Goal: Task Accomplishment & Management: Manage account settings

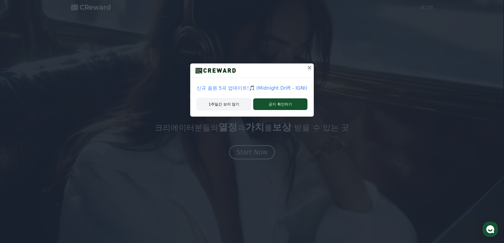
click at [229, 104] on button "1주일간 보지 않기" at bounding box center [224, 104] width 55 height 12
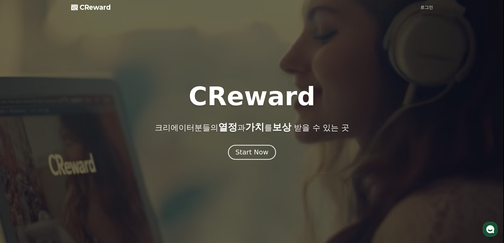
click at [258, 155] on div "Start Now" at bounding box center [251, 152] width 33 height 9
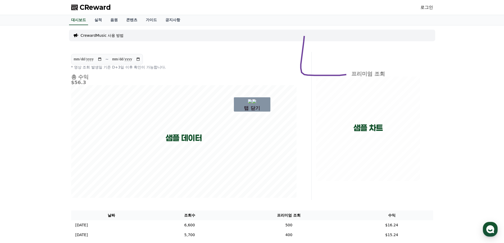
drag, startPoint x: 305, startPoint y: 34, endPoint x: 347, endPoint y: 75, distance: 58.2
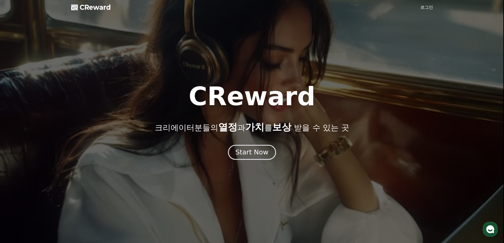
click at [261, 153] on div "Start Now" at bounding box center [251, 152] width 33 height 9
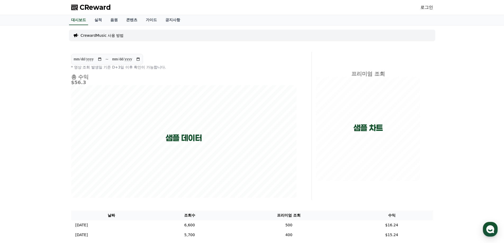
click at [431, 9] on link "로그인" at bounding box center [426, 7] width 13 height 6
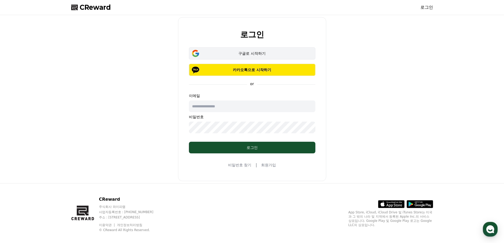
click at [262, 51] on button "구글로 시작하기" at bounding box center [252, 53] width 126 height 12
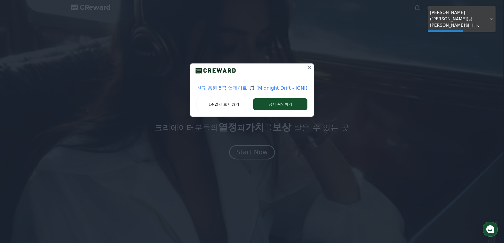
click at [247, 144] on div "신규 음원 5곡 업데이트!🎵 (Midnight Drift - IGNI) 1주일간 보지 않기 공지 확인하기" at bounding box center [252, 121] width 504 height 243
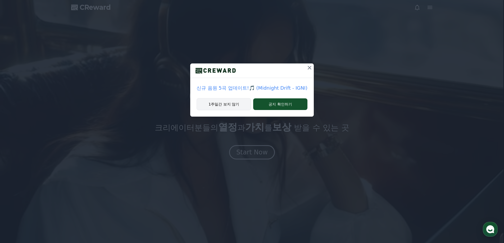
click at [238, 104] on button "1주일간 보지 않기" at bounding box center [224, 104] width 55 height 12
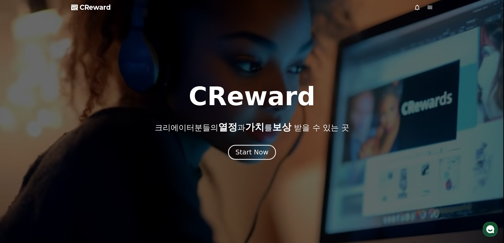
click at [263, 150] on div "Start Now" at bounding box center [251, 152] width 33 height 9
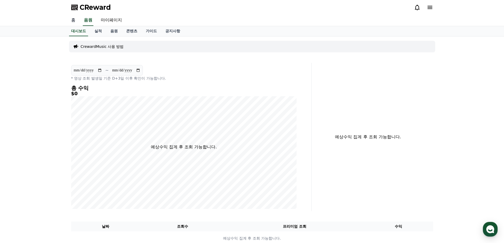
click at [70, 20] on link "홈" at bounding box center [73, 20] width 13 height 11
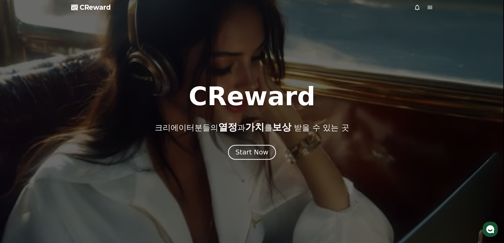
click at [264, 153] on div "Start Now" at bounding box center [251, 152] width 33 height 9
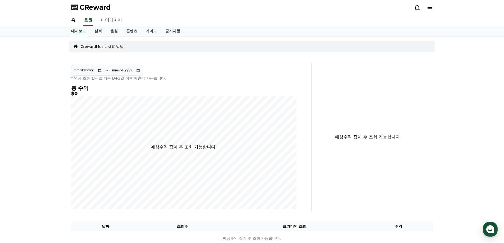
click at [103, 21] on link "마이페이지" at bounding box center [112, 20] width 30 height 11
select select "**********"
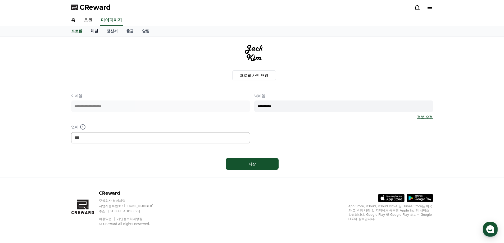
click at [96, 30] on link "채널" at bounding box center [95, 31] width 16 height 10
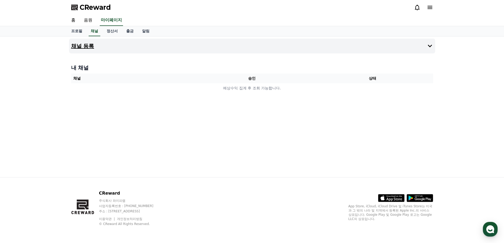
click at [96, 49] on button "채널 등록" at bounding box center [252, 46] width 366 height 15
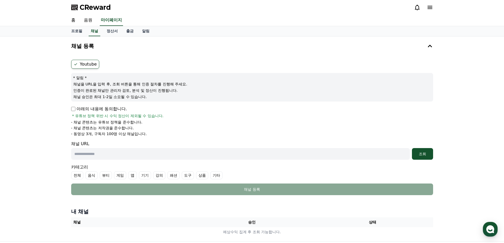
click at [142, 156] on input "text" at bounding box center [240, 154] width 339 height 12
paste input "**********"
type input "**********"
click at [426, 157] on button "조회" at bounding box center [422, 154] width 21 height 12
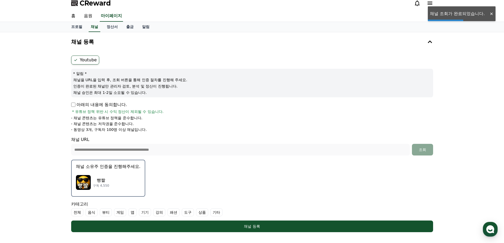
scroll to position [79, 0]
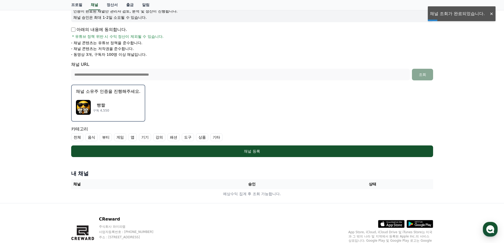
click at [107, 104] on p "빵짤" at bounding box center [101, 105] width 16 height 6
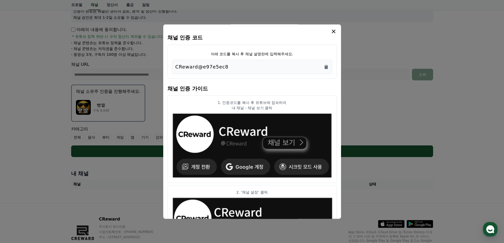
scroll to position [0, 0]
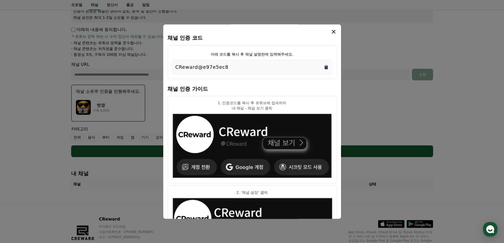
click at [328, 67] on icon "Copy to clipboard" at bounding box center [326, 67] width 5 height 5
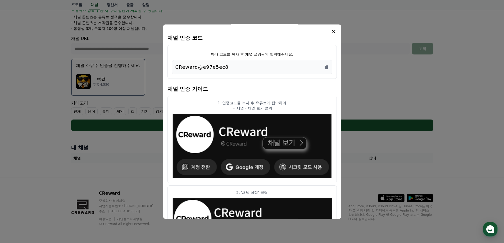
click at [333, 33] on icon "modal" at bounding box center [333, 32] width 6 height 6
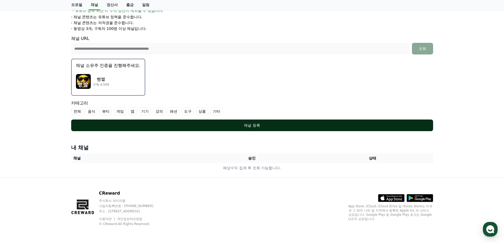
click at [229, 125] on div "채널 등록" at bounding box center [252, 125] width 341 height 5
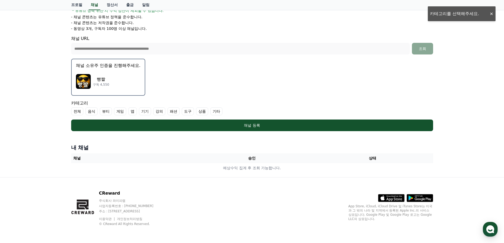
click at [78, 110] on label "전체" at bounding box center [77, 111] width 12 height 8
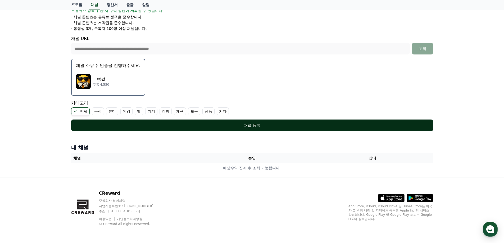
click at [273, 124] on div "채널 등록" at bounding box center [252, 125] width 341 height 5
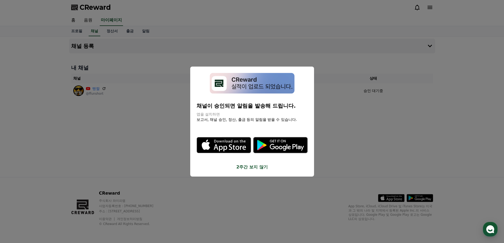
click at [256, 168] on button "2주간 보지 않기" at bounding box center [252, 167] width 111 height 6
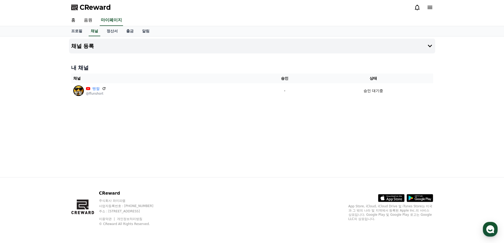
click at [131, 152] on div "채널 등록 내 채널 채널 승인 상태 빵짤 @ffunshort - 승인 대기중" at bounding box center [252, 107] width 370 height 141
click at [88, 22] on link "음원" at bounding box center [88, 20] width 17 height 11
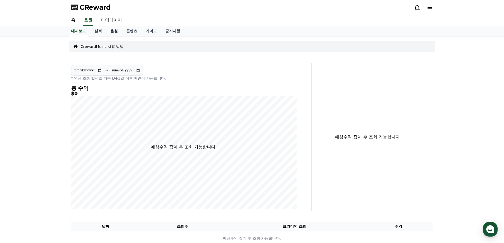
click at [113, 29] on link "음원" at bounding box center [114, 31] width 16 height 10
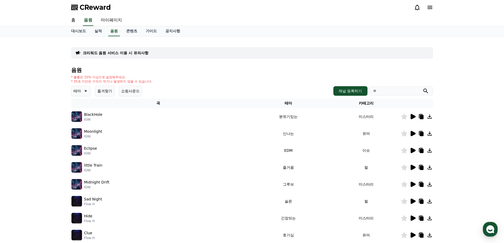
click at [393, 94] on input "search" at bounding box center [402, 91] width 64 height 9
click at [363, 103] on th "카테고리" at bounding box center [366, 103] width 69 height 10
click at [79, 91] on p "테마" at bounding box center [77, 90] width 7 height 7
click at [80, 120] on button "통통튀는" at bounding box center [81, 121] width 19 height 12
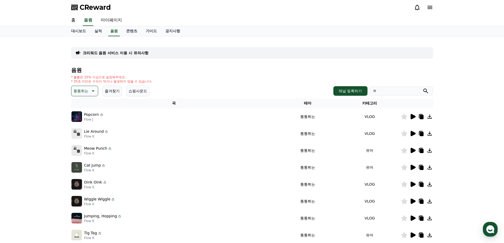
click at [171, 122] on td "Popcorn Flow J" at bounding box center [174, 116] width 206 height 17
click at [414, 117] on icon at bounding box center [413, 116] width 5 height 5
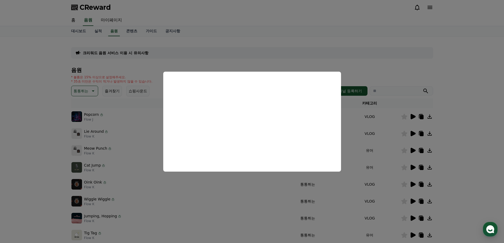
click at [483, 151] on button "close modal" at bounding box center [252, 121] width 504 height 243
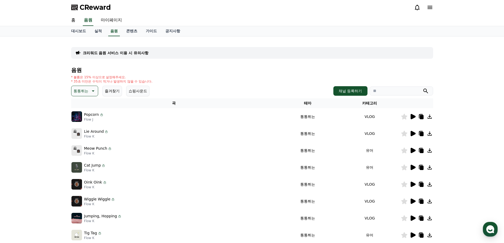
click at [414, 134] on icon at bounding box center [413, 133] width 5 height 5
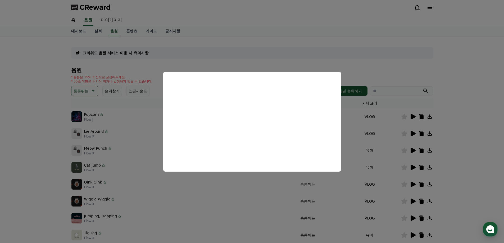
click at [40, 179] on button "close modal" at bounding box center [252, 121] width 504 height 243
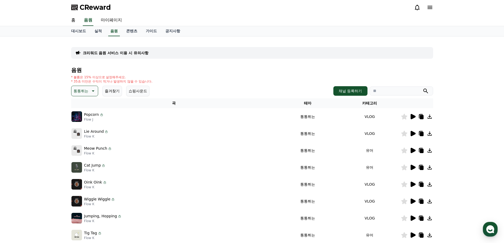
click at [412, 151] on icon at bounding box center [413, 150] width 5 height 5
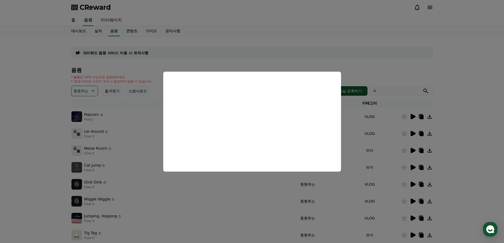
click at [454, 144] on button "close modal" at bounding box center [252, 121] width 504 height 243
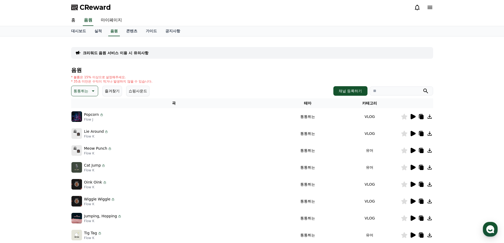
click at [93, 91] on icon at bounding box center [93, 90] width 3 height 1
click at [83, 151] on button "코믹한" at bounding box center [79, 149] width 15 height 12
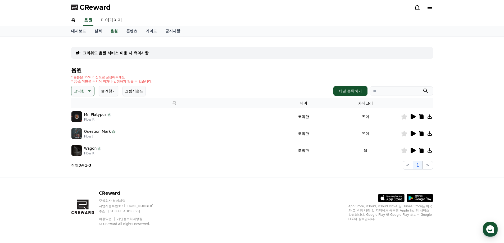
click at [411, 117] on icon at bounding box center [413, 116] width 5 height 5
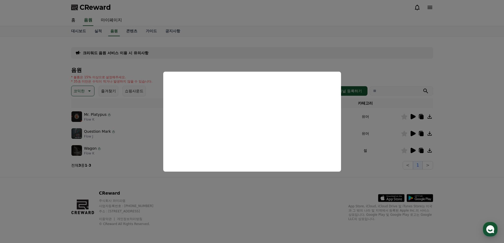
click at [298, 183] on button "close modal" at bounding box center [252, 121] width 504 height 243
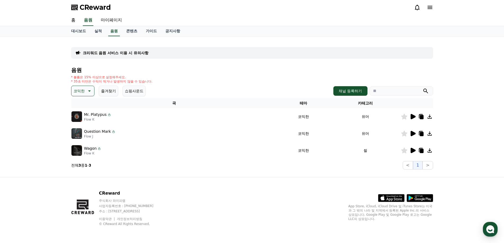
click at [404, 117] on icon at bounding box center [404, 117] width 6 height 6
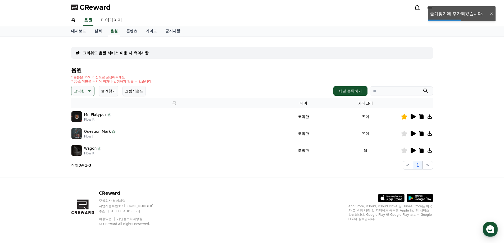
click at [414, 135] on icon at bounding box center [413, 133] width 5 height 5
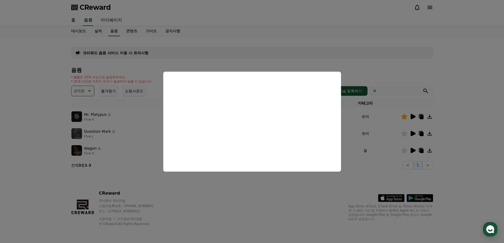
click at [256, 187] on button "close modal" at bounding box center [252, 121] width 504 height 243
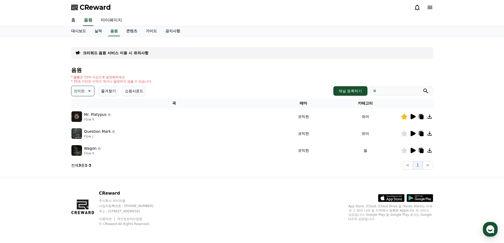
click at [403, 153] on icon at bounding box center [404, 151] width 6 height 6
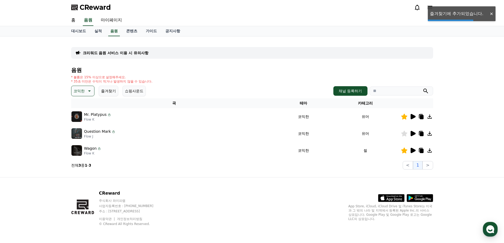
click at [413, 151] on icon at bounding box center [413, 150] width 5 height 5
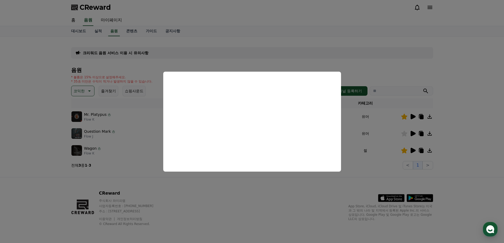
click at [475, 157] on button "close modal" at bounding box center [252, 121] width 504 height 243
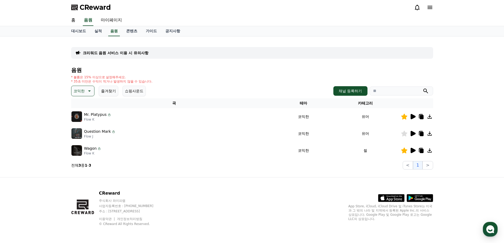
click at [87, 90] on icon at bounding box center [89, 91] width 6 height 6
click at [82, 135] on button "호기심" at bounding box center [79, 133] width 15 height 12
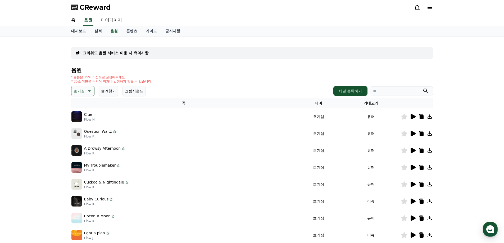
click at [412, 118] on icon at bounding box center [413, 116] width 5 height 5
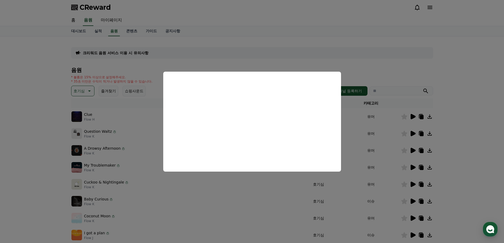
click at [398, 138] on button "close modal" at bounding box center [252, 121] width 504 height 243
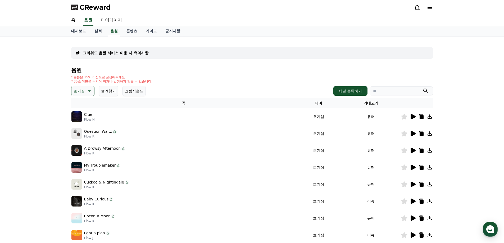
click at [414, 134] on icon at bounding box center [413, 133] width 5 height 5
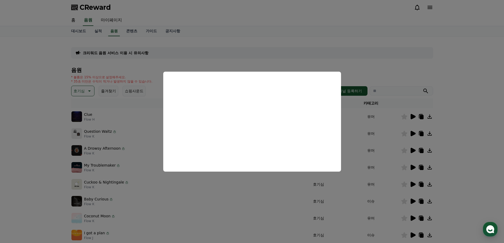
click at [462, 152] on button "close modal" at bounding box center [252, 121] width 504 height 243
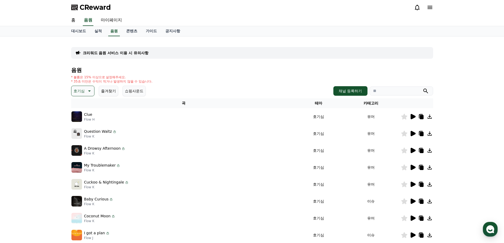
click at [413, 150] on icon at bounding box center [413, 150] width 5 height 5
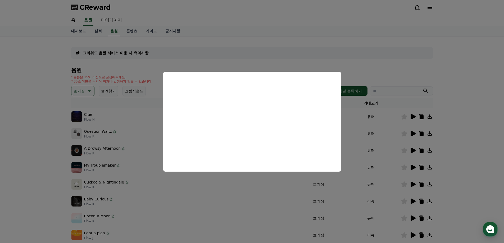
click at [455, 155] on button "close modal" at bounding box center [252, 121] width 504 height 243
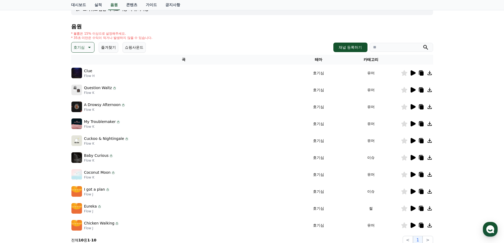
scroll to position [53, 0]
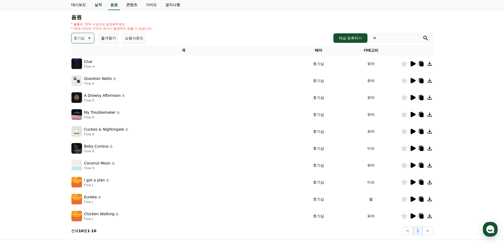
click at [415, 132] on icon at bounding box center [413, 131] width 5 height 5
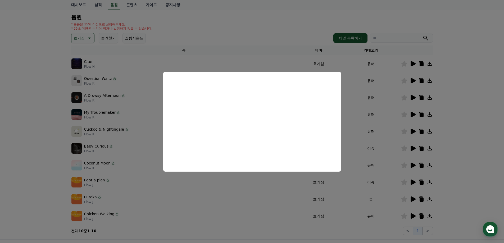
click at [479, 138] on button "close modal" at bounding box center [252, 121] width 504 height 243
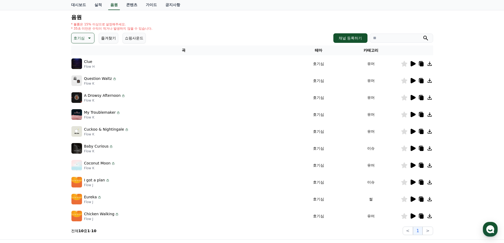
click at [416, 149] on div at bounding box center [417, 148] width 32 height 6
click at [415, 149] on icon at bounding box center [413, 148] width 5 height 5
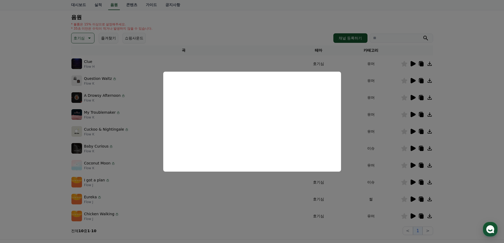
click at [464, 156] on button "close modal" at bounding box center [252, 121] width 504 height 243
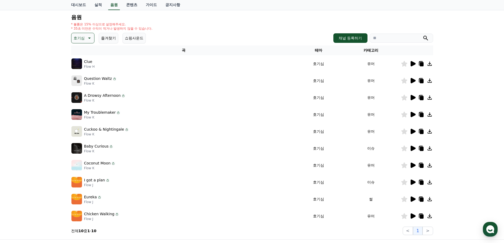
click at [410, 166] on icon at bounding box center [413, 165] width 6 height 6
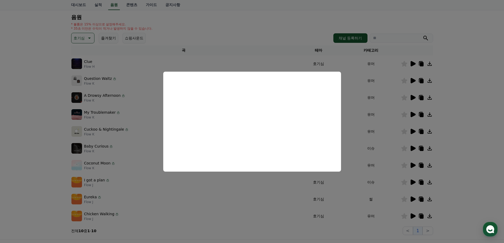
click at [451, 155] on button "close modal" at bounding box center [252, 121] width 504 height 243
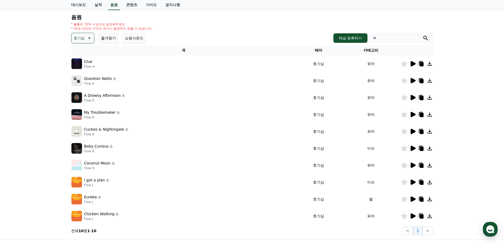
click at [411, 184] on icon at bounding box center [413, 182] width 6 height 6
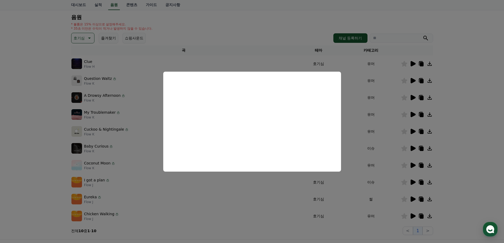
click at [490, 151] on button "close modal" at bounding box center [252, 121] width 504 height 243
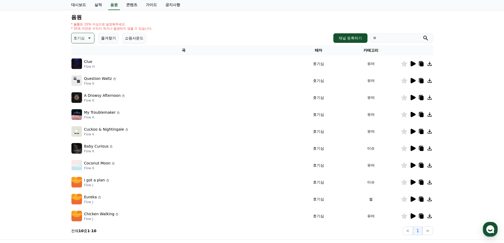
click at [413, 200] on icon at bounding box center [413, 199] width 5 height 5
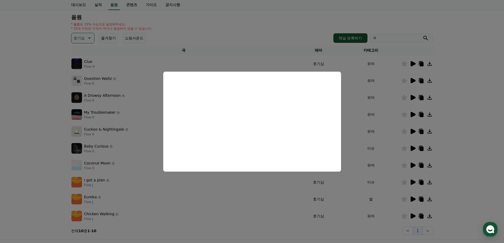
click at [39, 132] on button "close modal" at bounding box center [252, 121] width 504 height 243
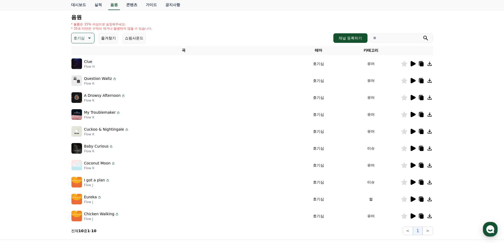
click at [86, 38] on icon at bounding box center [89, 38] width 6 height 6
click at [84, 82] on button "신나는" at bounding box center [79, 82] width 15 height 12
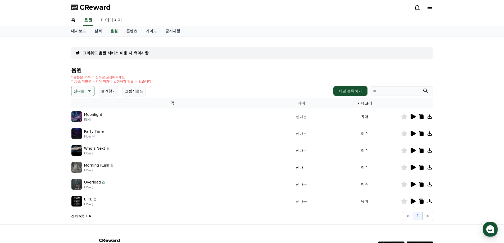
click at [414, 119] on icon at bounding box center [413, 117] width 6 height 6
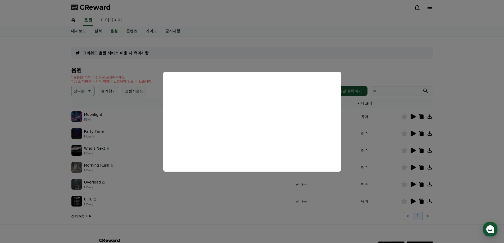
click at [19, 102] on button "close modal" at bounding box center [252, 121] width 504 height 243
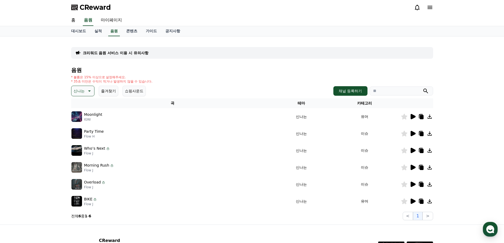
click at [413, 136] on icon at bounding box center [413, 133] width 6 height 6
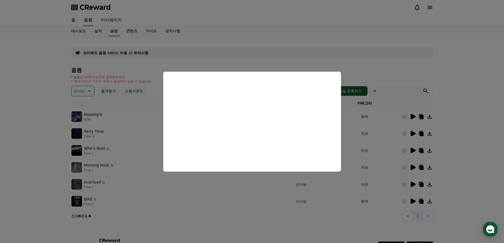
click at [460, 161] on button "close modal" at bounding box center [252, 121] width 504 height 243
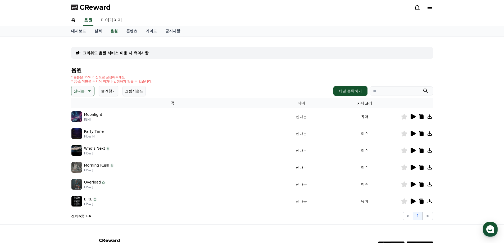
click at [411, 153] on icon at bounding box center [413, 150] width 5 height 5
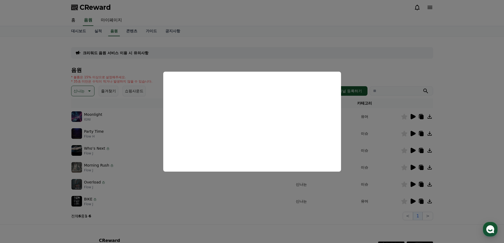
click at [0, 160] on button "close modal" at bounding box center [252, 121] width 504 height 243
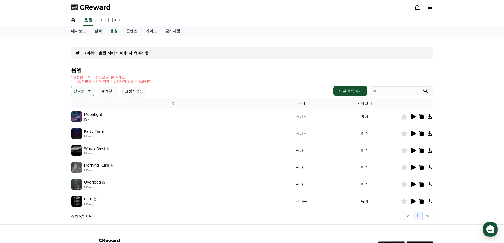
click at [413, 169] on icon at bounding box center [413, 167] width 5 height 5
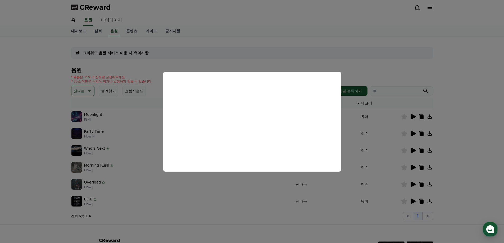
click at [455, 171] on button "close modal" at bounding box center [252, 121] width 504 height 243
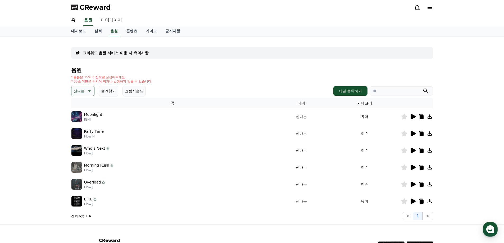
click at [412, 185] on icon at bounding box center [413, 184] width 5 height 5
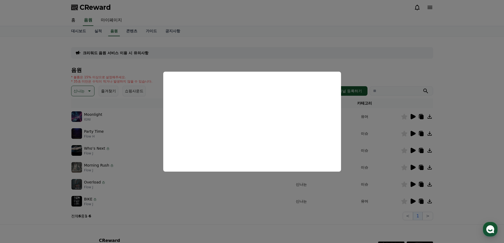
click at [15, 175] on button "close modal" at bounding box center [252, 121] width 504 height 243
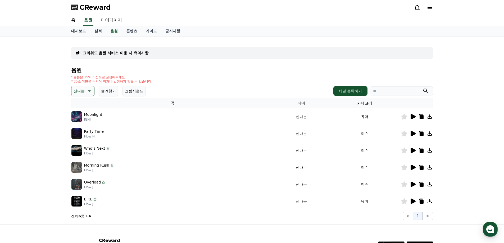
click at [83, 92] on p "신나는" at bounding box center [79, 90] width 11 height 7
click at [85, 135] on button "귀여운" at bounding box center [79, 134] width 15 height 12
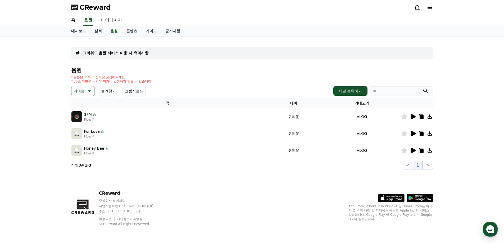
click at [413, 117] on icon at bounding box center [413, 116] width 5 height 5
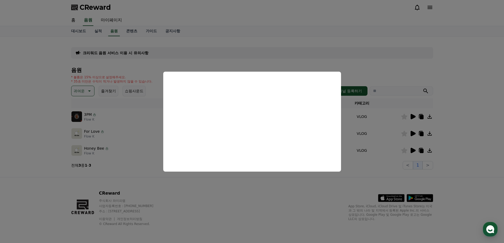
click at [128, 175] on button "close modal" at bounding box center [252, 121] width 504 height 243
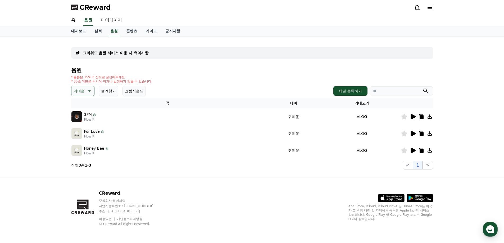
click at [413, 134] on icon at bounding box center [413, 133] width 5 height 5
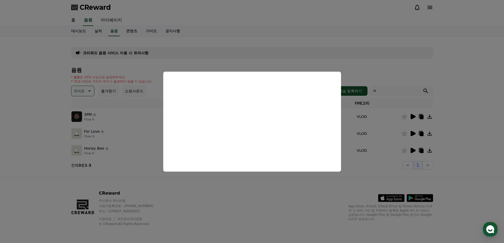
click at [31, 156] on button "close modal" at bounding box center [252, 121] width 504 height 243
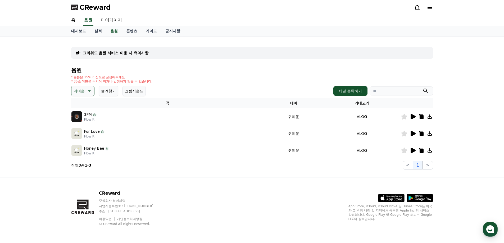
click at [92, 93] on icon at bounding box center [89, 91] width 6 height 6
click at [87, 138] on button "즐거움" at bounding box center [79, 137] width 15 height 12
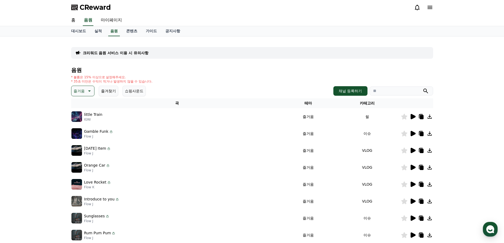
click at [411, 118] on icon at bounding box center [413, 116] width 5 height 5
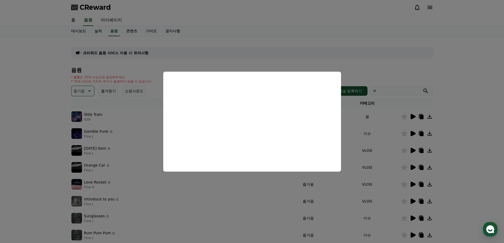
click at [455, 168] on button "close modal" at bounding box center [252, 121] width 504 height 243
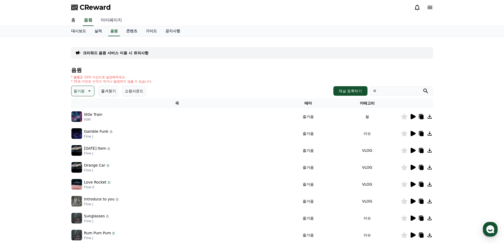
click at [113, 20] on link "마이페이지" at bounding box center [112, 20] width 30 height 11
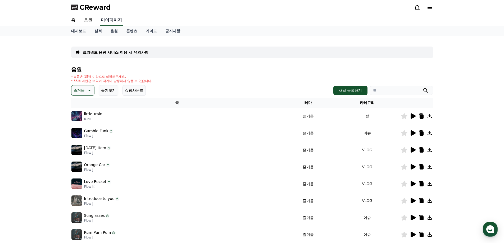
select select "**********"
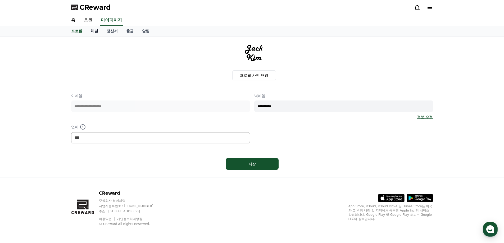
click at [90, 31] on link "채널" at bounding box center [95, 31] width 16 height 10
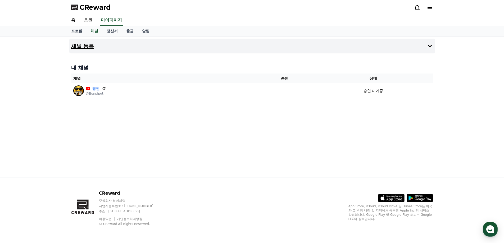
click at [82, 49] on h4 "채널 등록" at bounding box center [82, 46] width 23 height 6
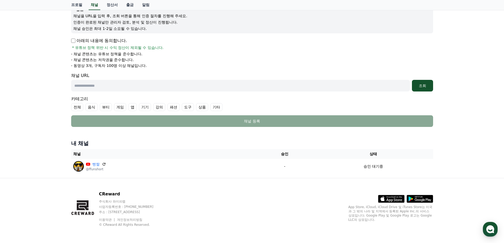
scroll to position [69, 0]
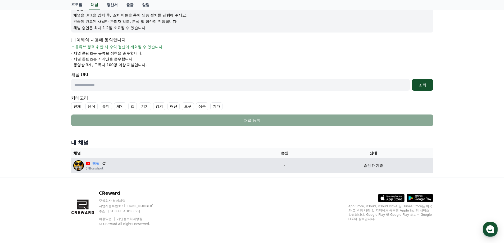
click at [294, 166] on p "-" at bounding box center [285, 166] width 54 height 6
click at [94, 164] on link "빵짤" at bounding box center [95, 164] width 7 height 6
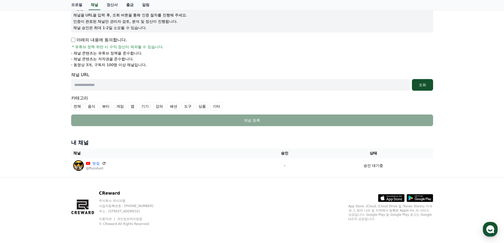
click at [30, 143] on div "채널 등록 Youtube * 알림 * 채널을 URL을 입력 후, 조회 버튼을 통해 인증 절차를 진행해 주세요. 인증이 완료된 채널만 관리자 검…" at bounding box center [252, 72] width 504 height 210
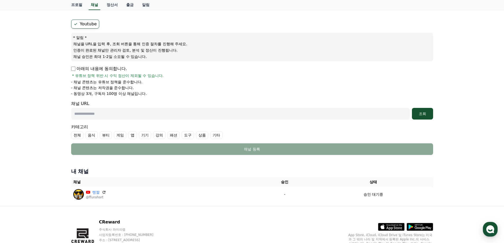
scroll to position [16, 0]
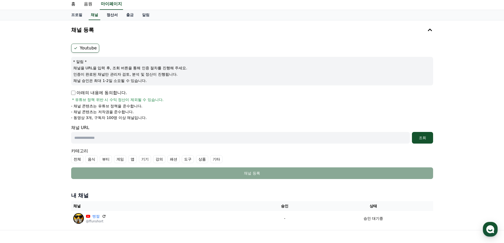
click at [116, 15] on link "정산서" at bounding box center [112, 15] width 20 height 10
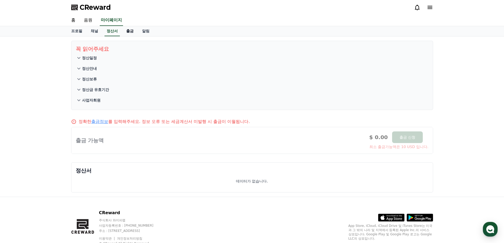
click at [131, 33] on link "출금" at bounding box center [130, 31] width 16 height 10
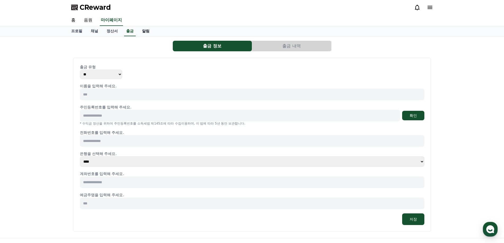
click at [149, 33] on link "알림" at bounding box center [146, 31] width 16 height 10
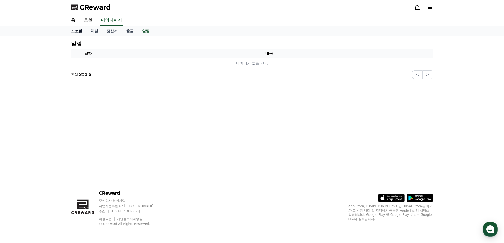
click at [78, 31] on link "프로필" at bounding box center [77, 31] width 20 height 10
select select "**********"
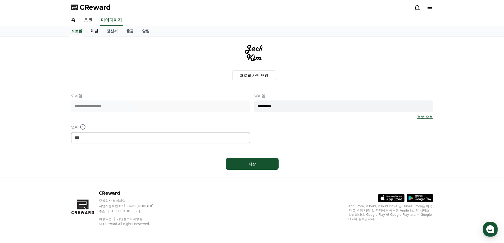
click at [93, 33] on link "채널" at bounding box center [95, 31] width 16 height 10
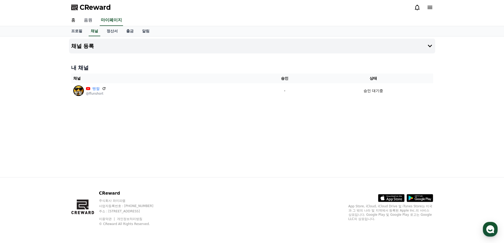
click at [93, 24] on link "음원" at bounding box center [88, 20] width 17 height 11
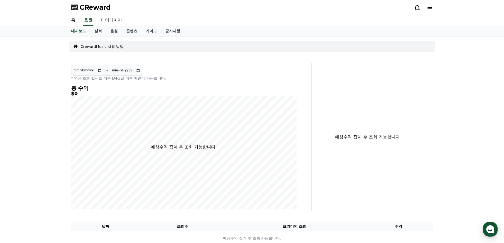
click at [69, 22] on link "홈" at bounding box center [73, 20] width 13 height 11
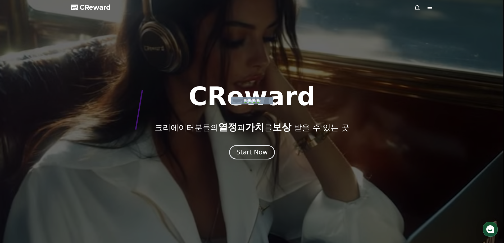
drag, startPoint x: 142, startPoint y: 90, endPoint x: 88, endPoint y: 121, distance: 62.4
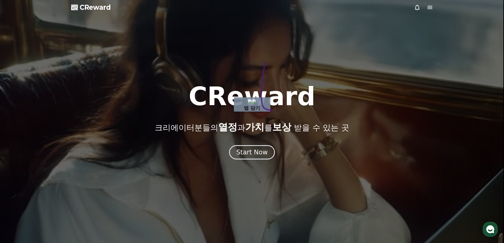
drag, startPoint x: 265, startPoint y: 62, endPoint x: 297, endPoint y: 108, distance: 56.7
